Goal: Contribute content: Add original content to the website for others to see

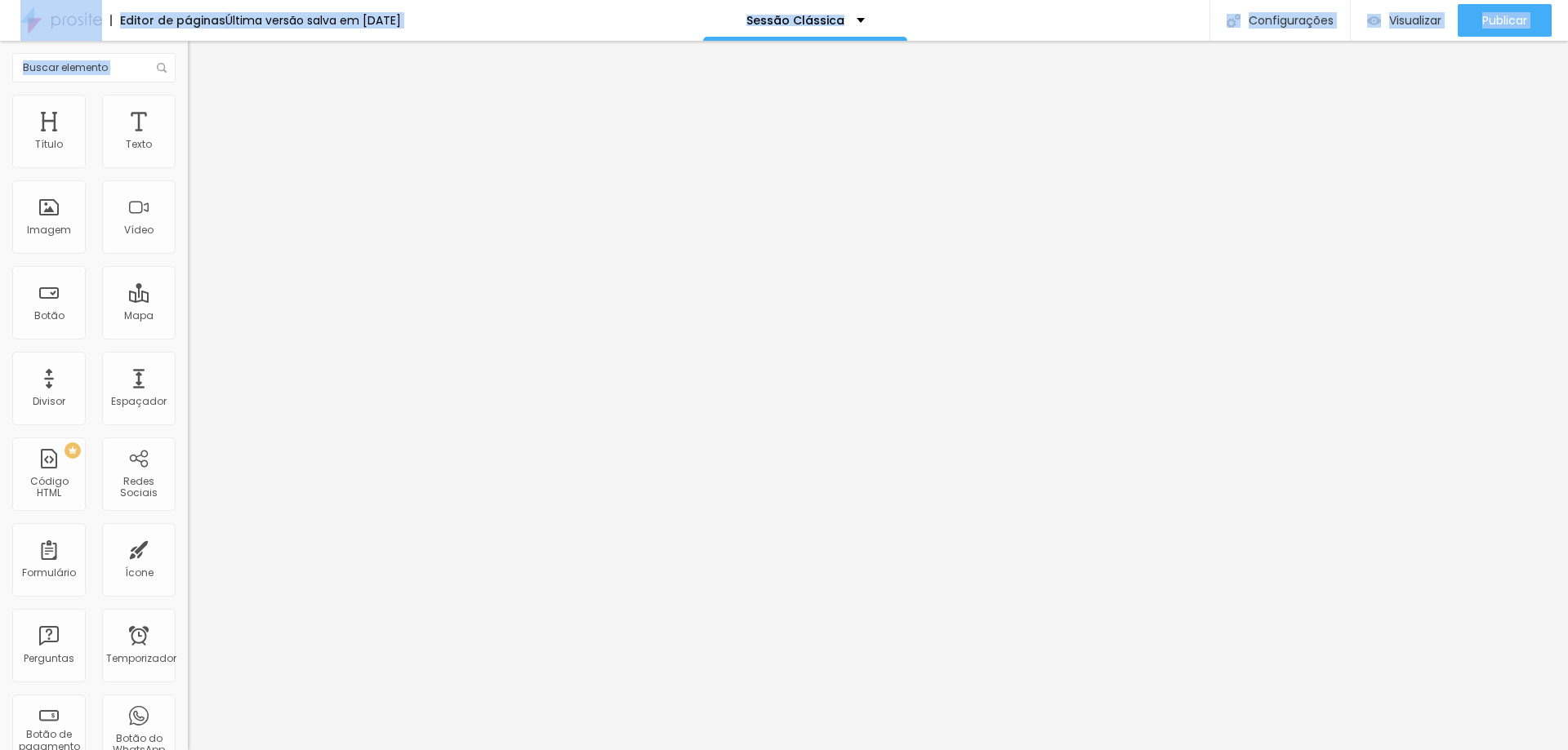
click at [0, 0] on html "Editor de páginas Última versão salva em [DATE] Sessão Clássica Configurações C…" at bounding box center [784, 375] width 1568 height 750
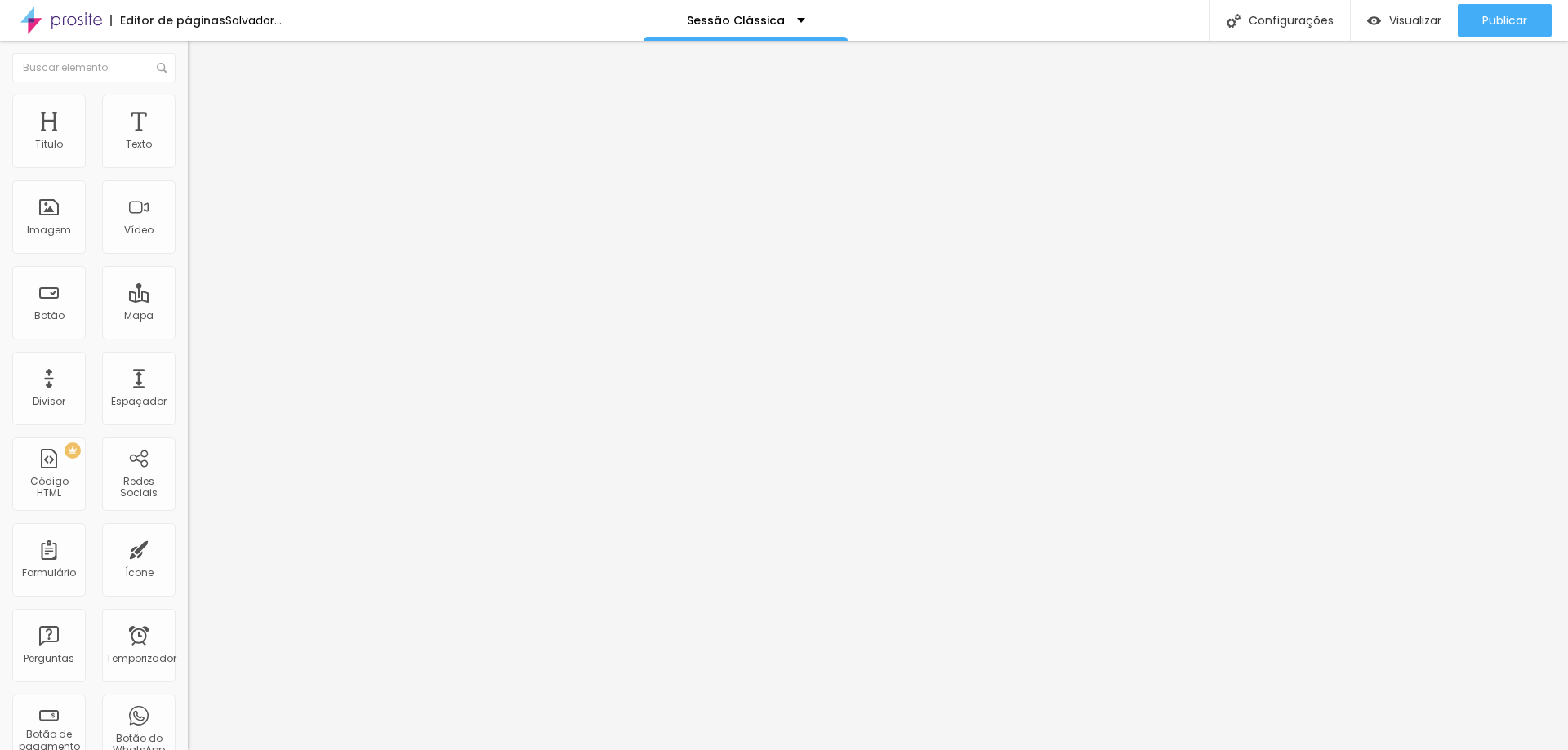
click at [197, 140] on font "Trocar imagem" at bounding box center [237, 134] width 79 height 14
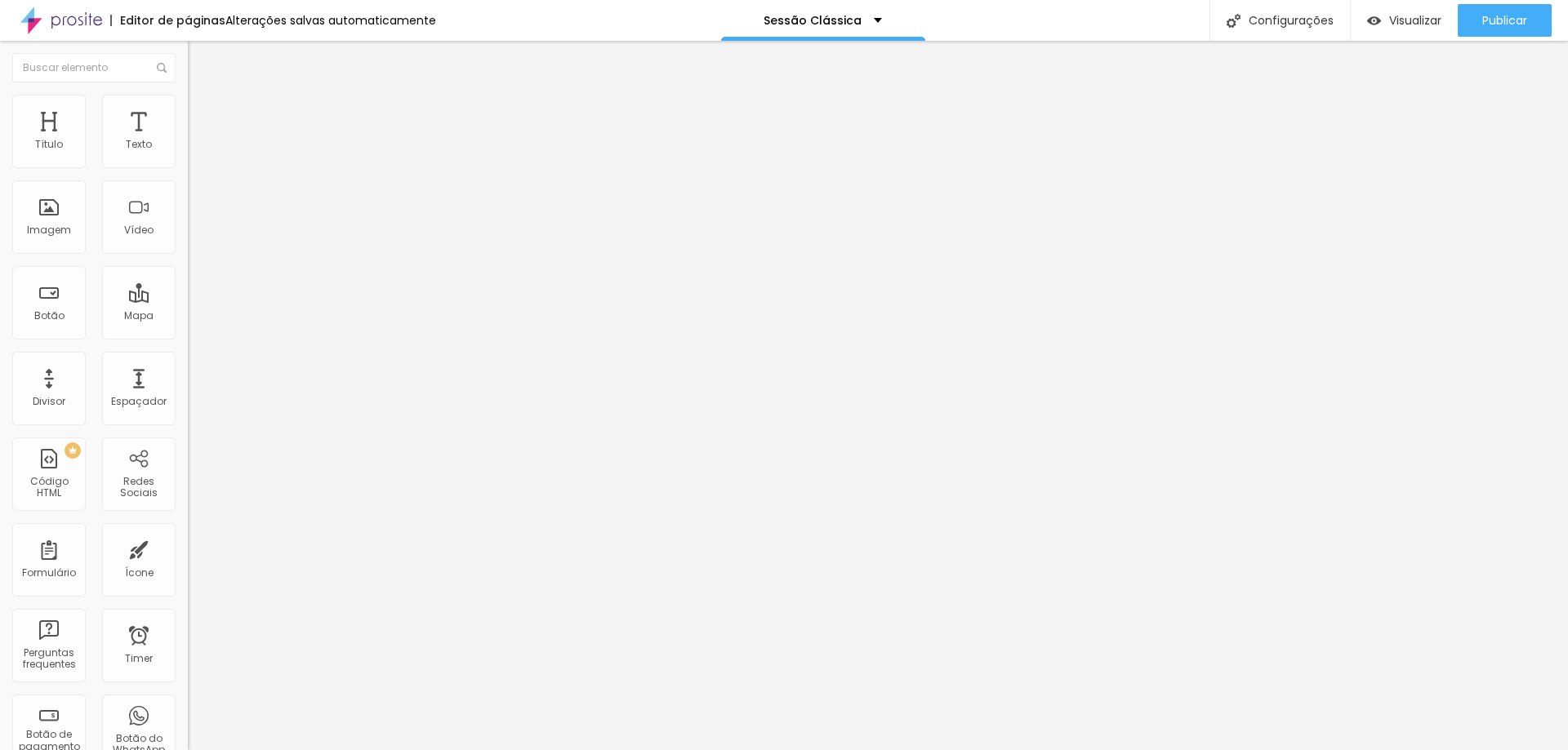
click at [188, 140] on span "Trocar imagem" at bounding box center [232, 134] width 89 height 14
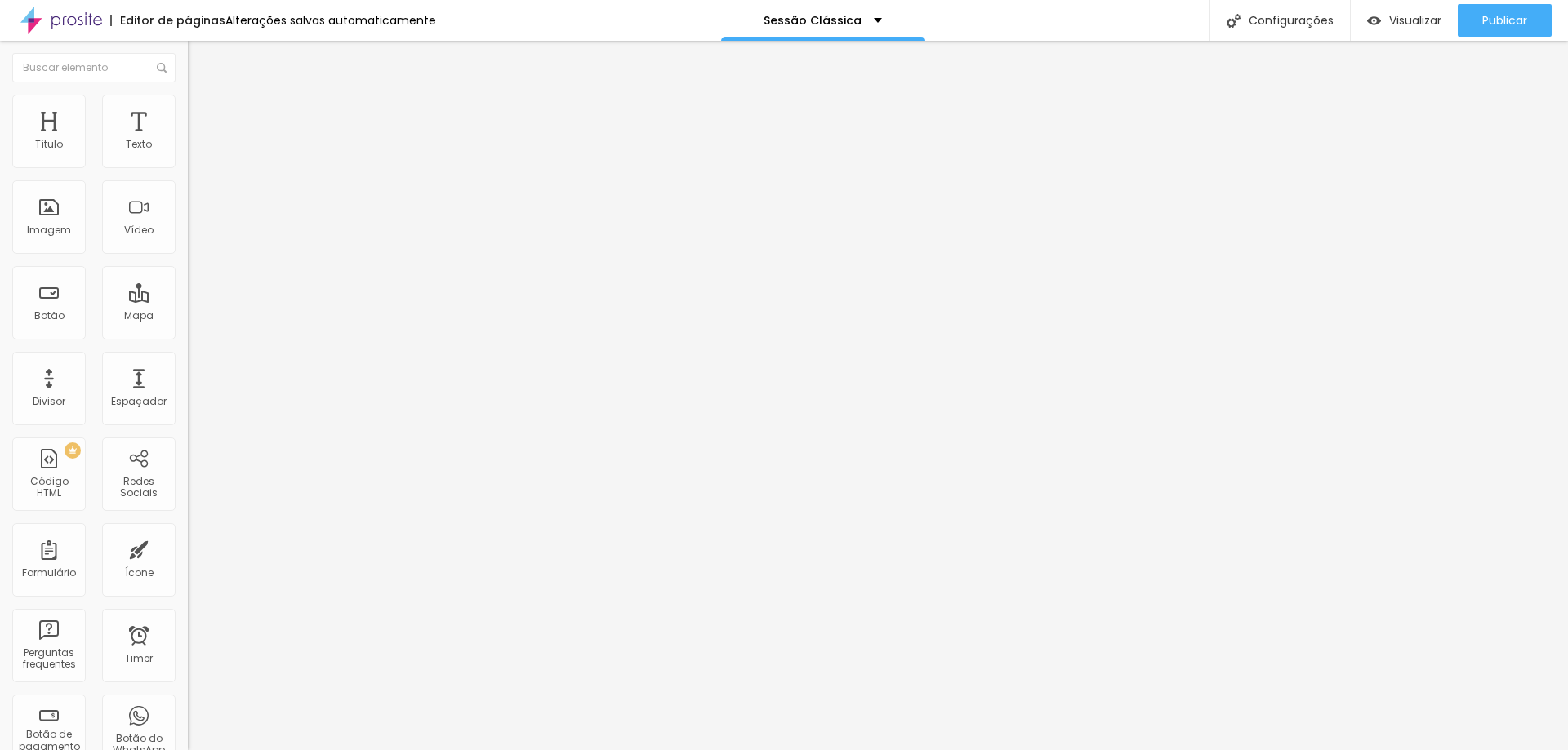
click at [188, 140] on span "Trocar imagem" at bounding box center [232, 134] width 89 height 14
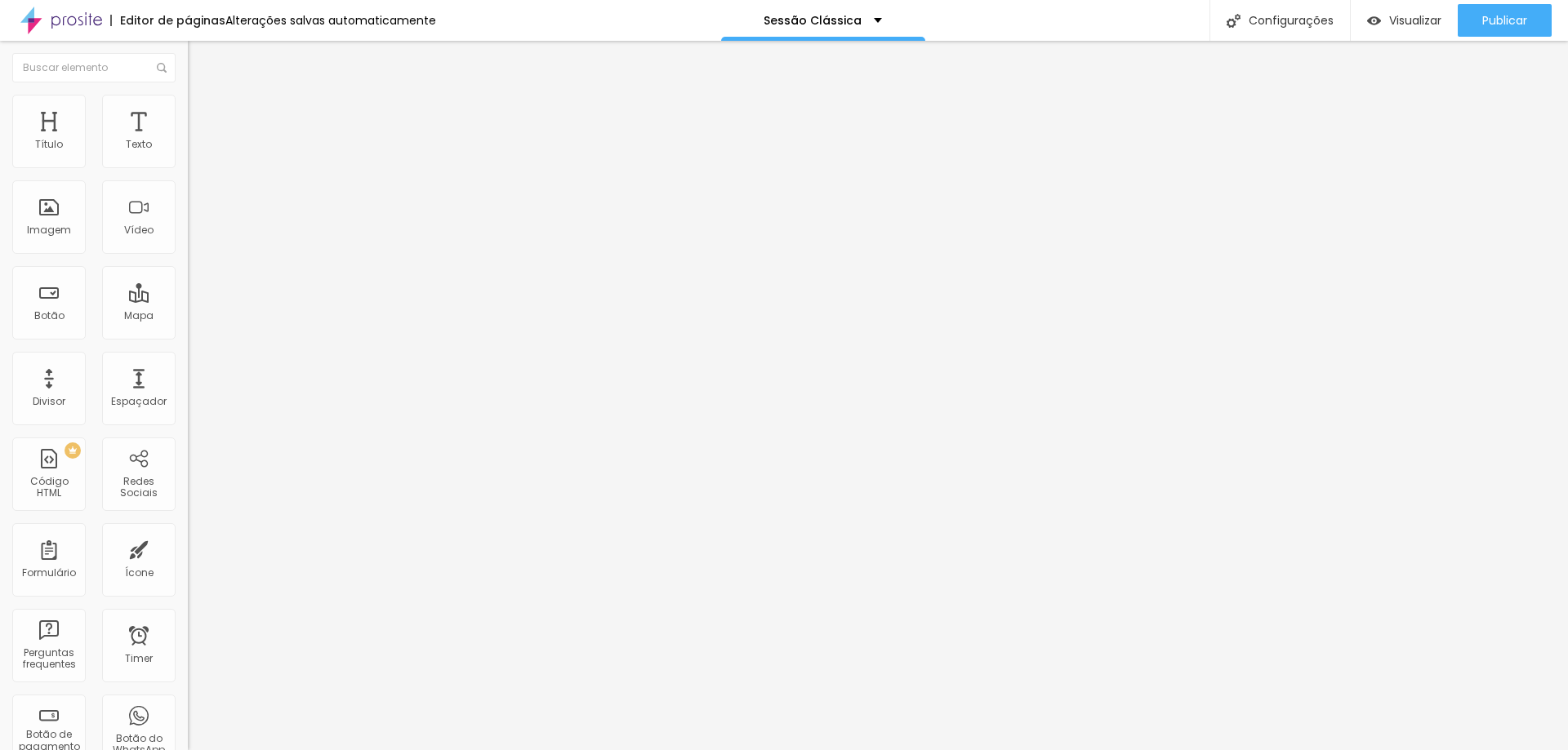
click at [1506, 20] on span "Publicar" at bounding box center [1504, 20] width 45 height 13
click at [1480, 20] on button "Publicar" at bounding box center [1504, 20] width 94 height 32
click at [1414, 21] on span "Visualizar" at bounding box center [1400, 20] width 52 height 13
click at [197, 140] on font "Trocar imagem" at bounding box center [237, 134] width 79 height 14
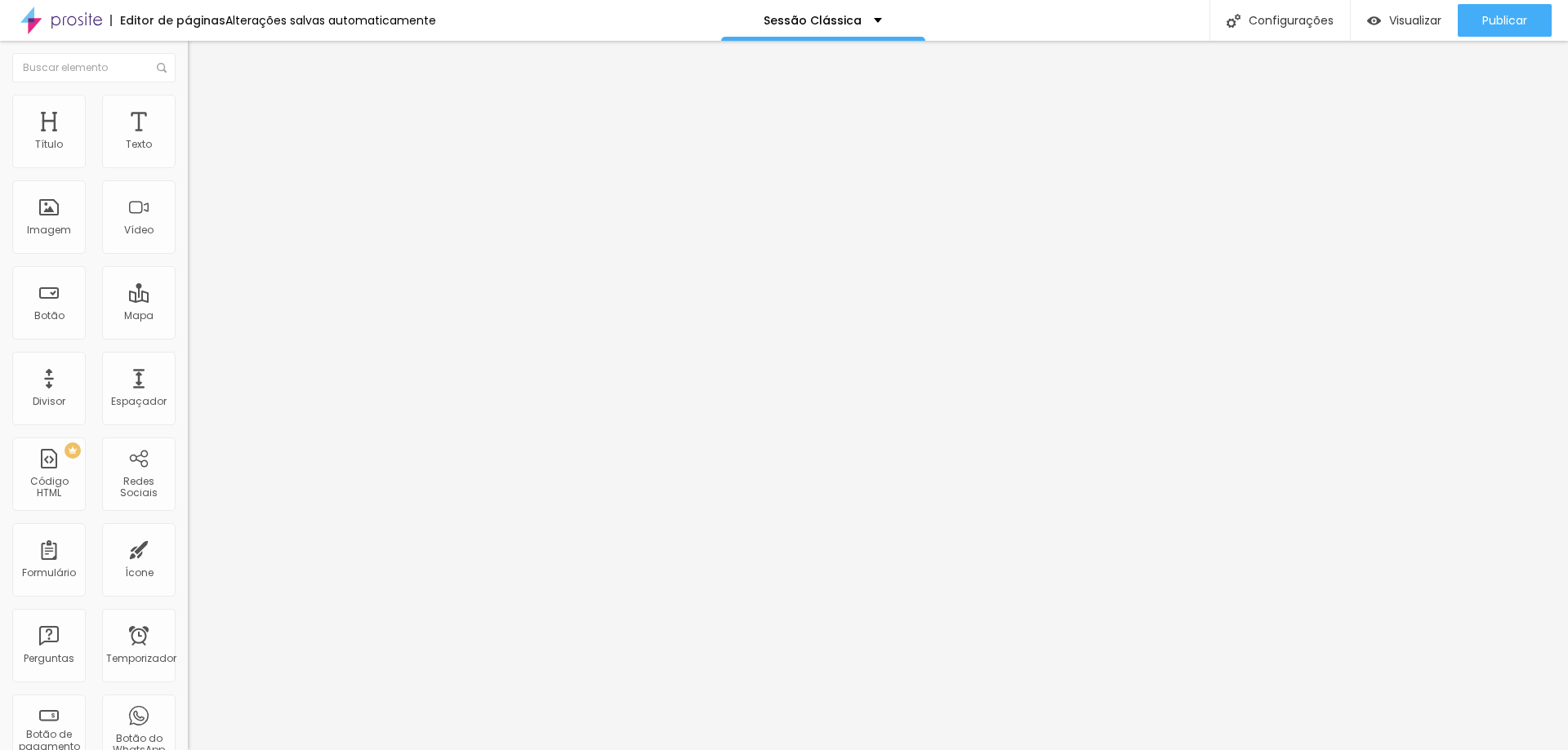
click at [1475, 13] on button "Publicar" at bounding box center [1504, 20] width 94 height 32
